Goal: Navigation & Orientation: Understand site structure

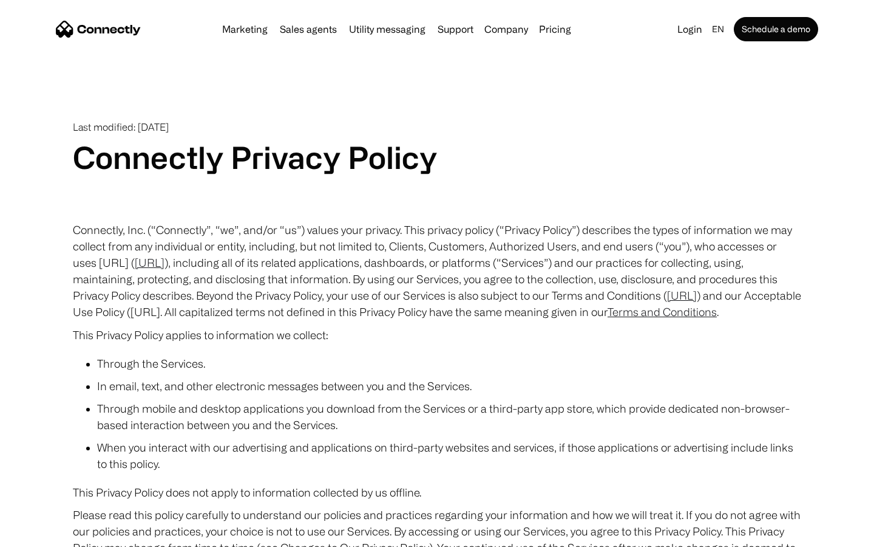
scroll to position [7069, 0]
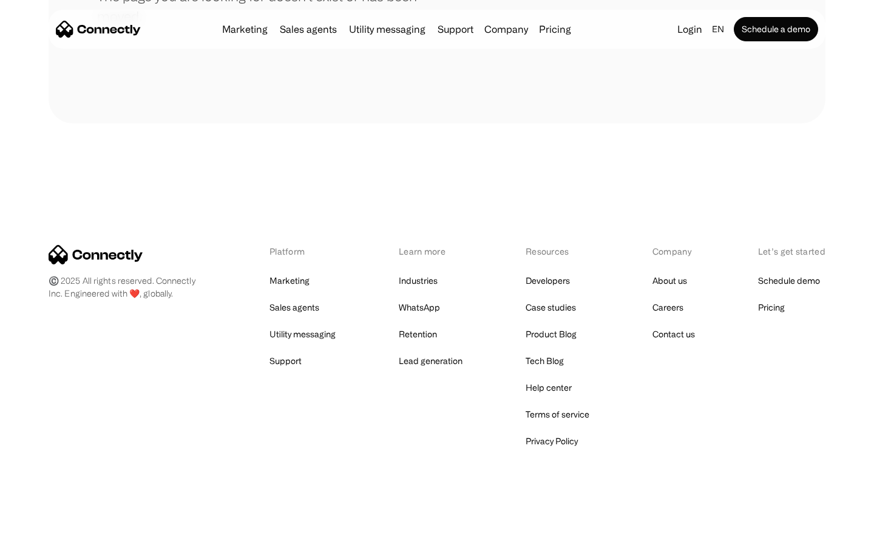
scroll to position [222, 0]
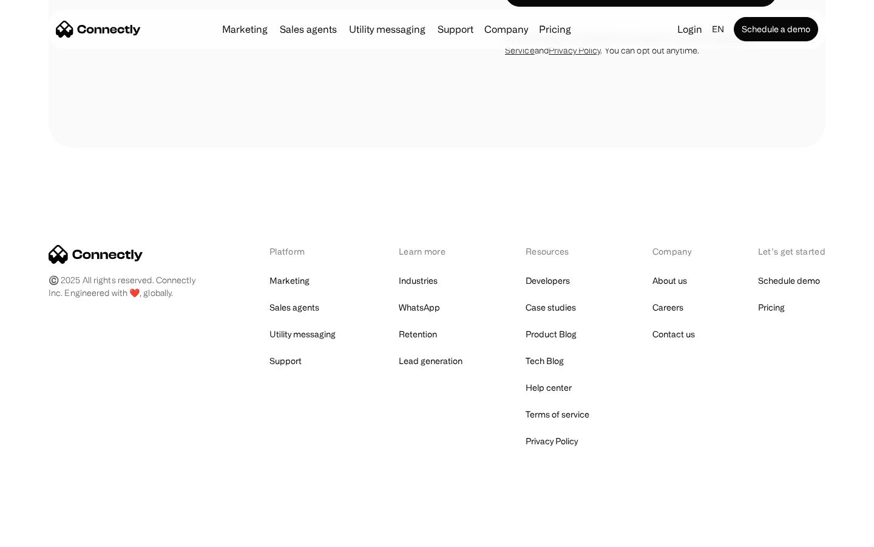
scroll to position [1040, 0]
